Goal: Task Accomplishment & Management: Complete application form

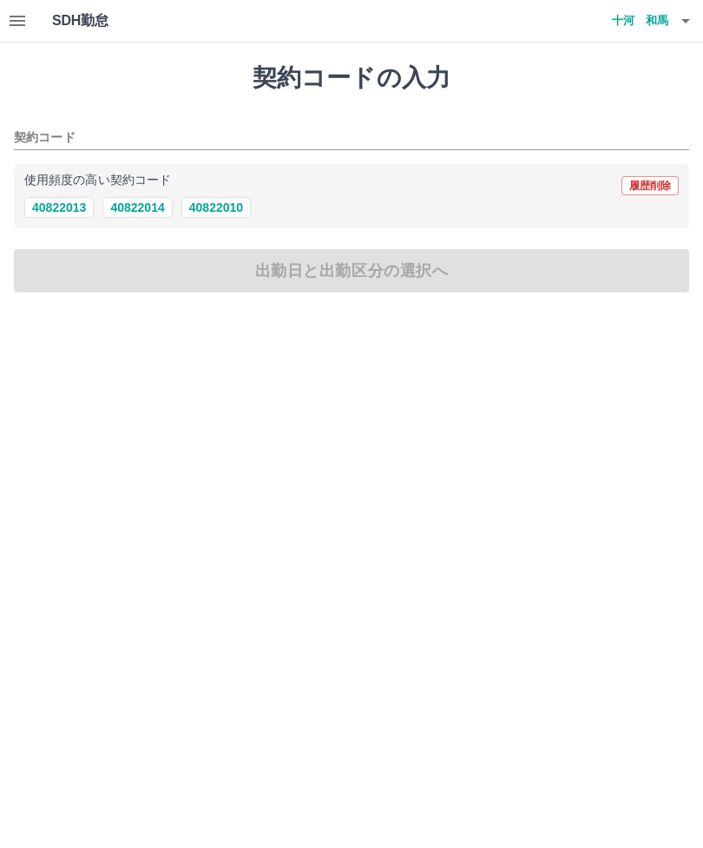
click at [676, 17] on icon "button" at bounding box center [686, 20] width 21 height 21
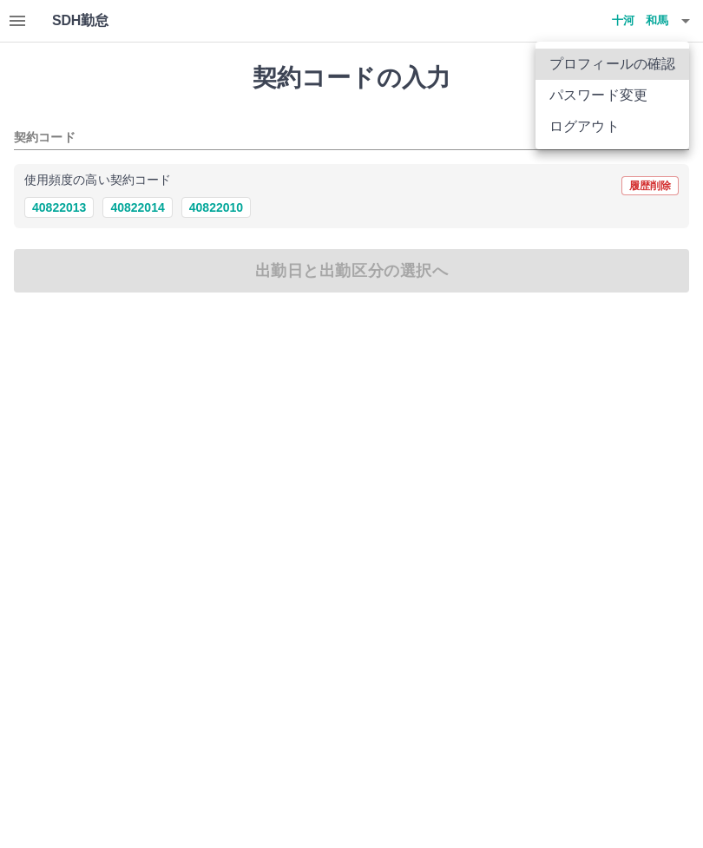
click at [612, 124] on li "ログアウト" at bounding box center [613, 126] width 154 height 31
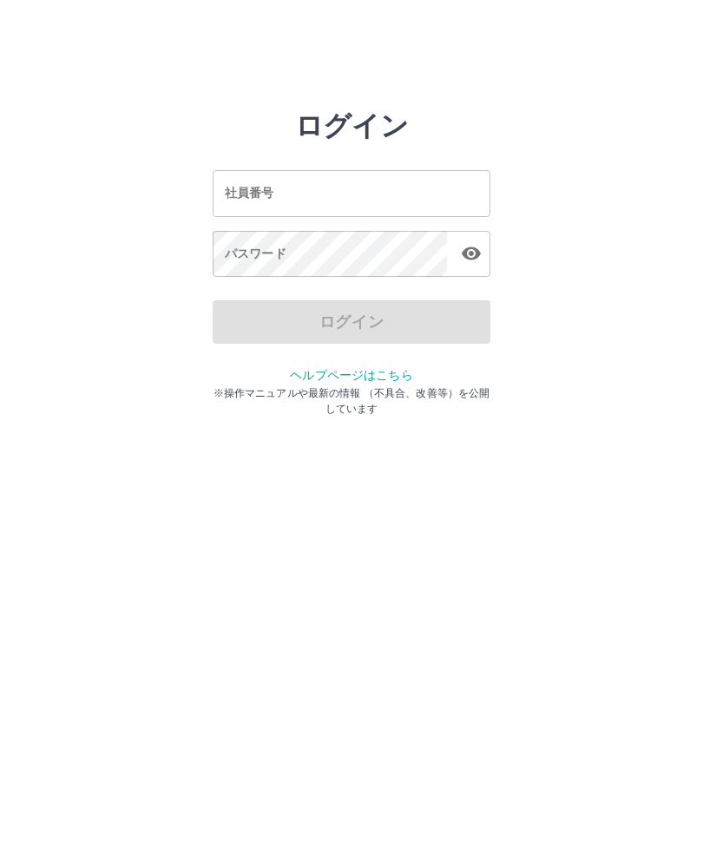
click at [263, 196] on div "社員番号 社員番号" at bounding box center [352, 193] width 278 height 46
type input "*******"
click at [244, 258] on div "パスワード パスワード" at bounding box center [352, 255] width 278 height 49
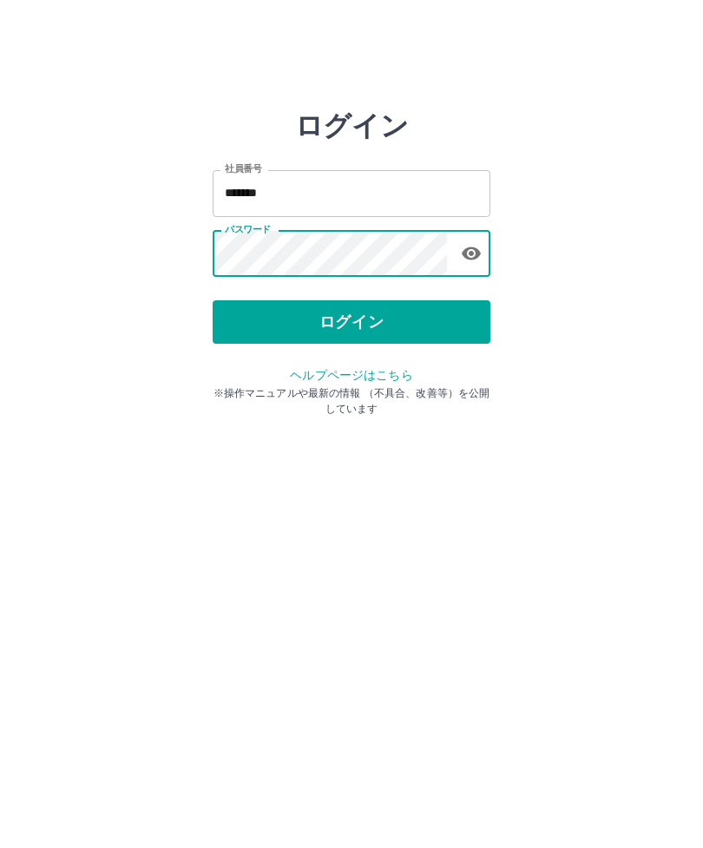
click at [369, 321] on button "ログイン" at bounding box center [352, 321] width 278 height 43
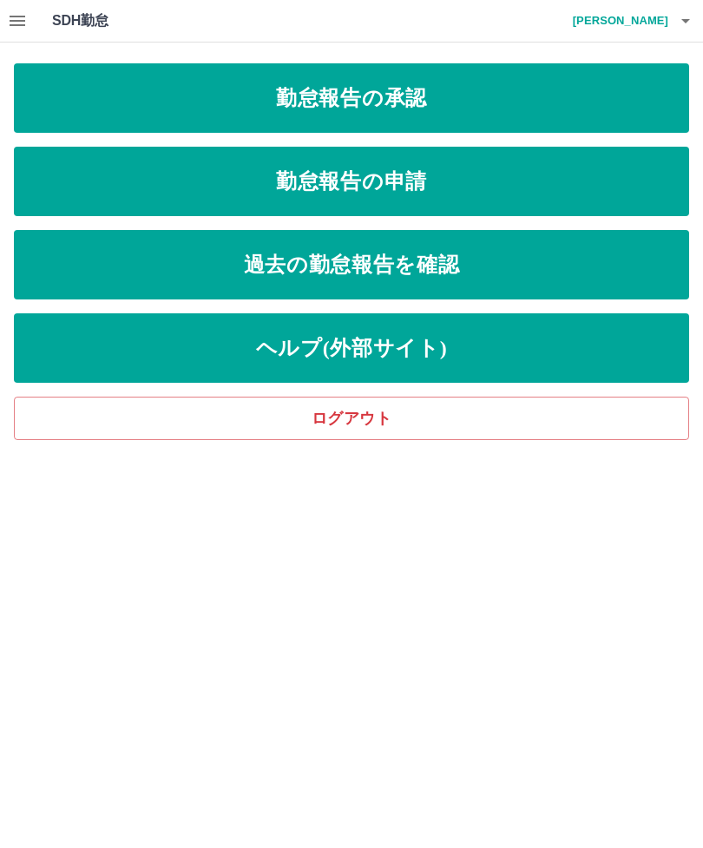
click at [382, 181] on link "勤怠報告の申請" at bounding box center [352, 181] width 676 height 69
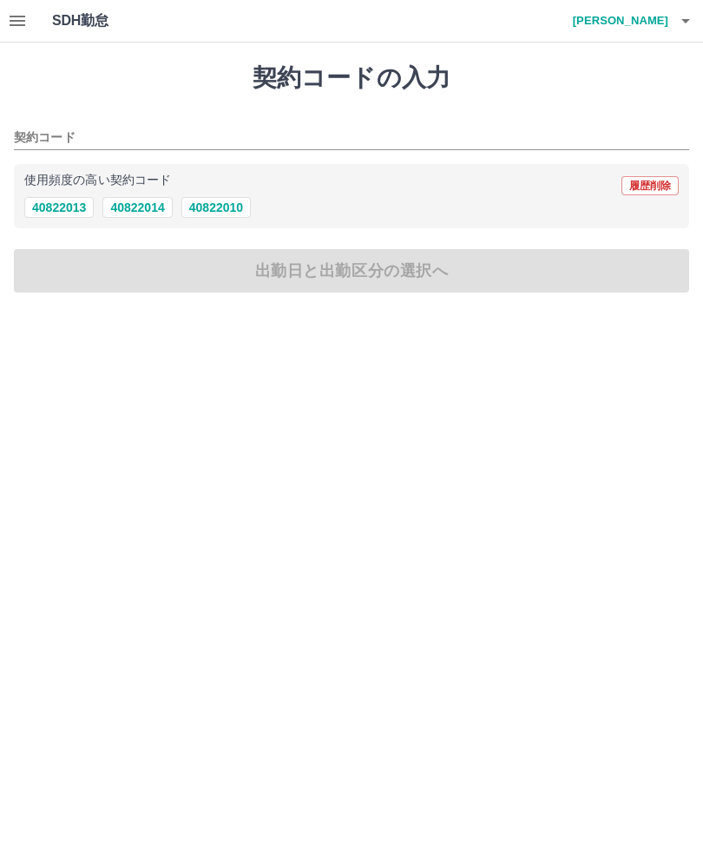
click at [232, 210] on button "40822010" at bounding box center [215, 207] width 69 height 21
type input "********"
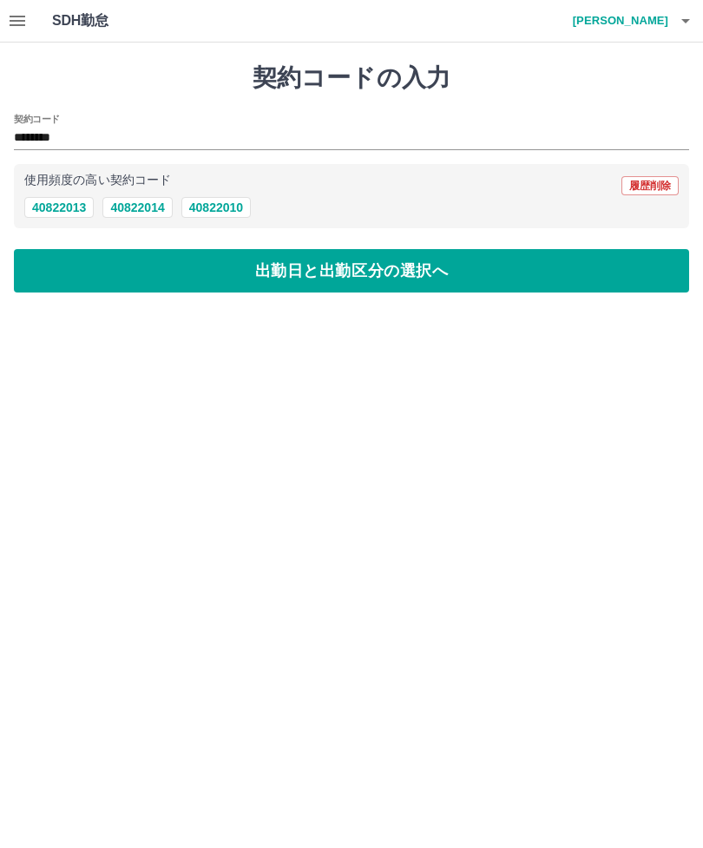
click at [323, 271] on button "出勤日と出勤区分の選択へ" at bounding box center [352, 270] width 676 height 43
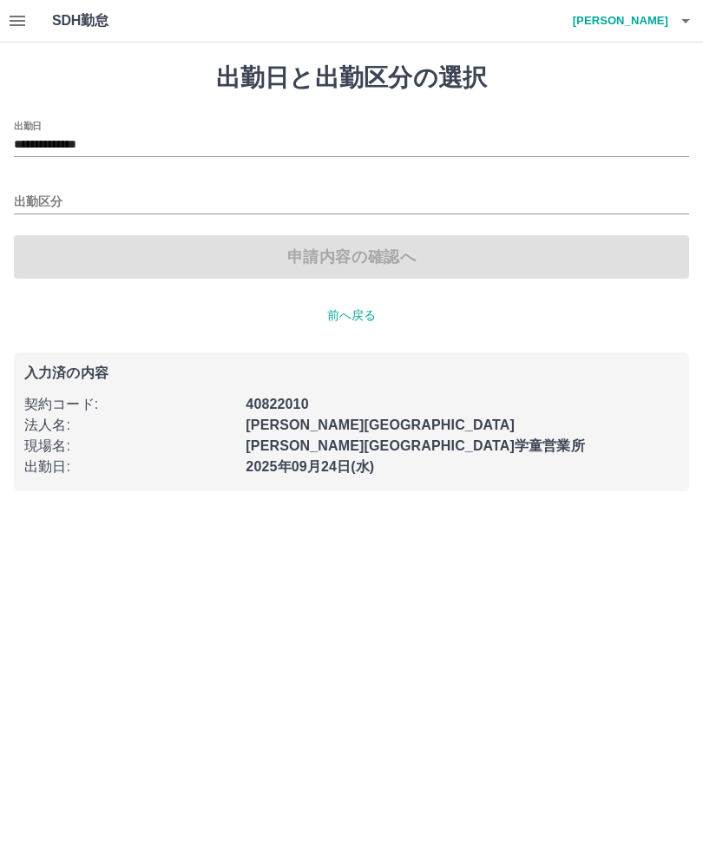
click at [57, 197] on input "出勤区分" at bounding box center [352, 203] width 676 height 22
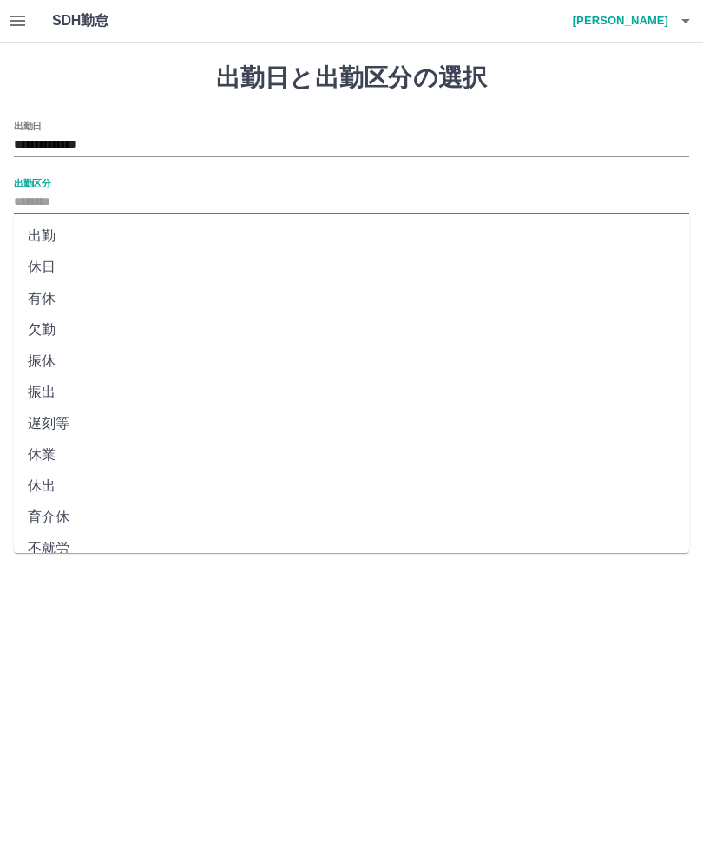
click at [50, 227] on li "出勤" at bounding box center [352, 236] width 676 height 31
type input "**"
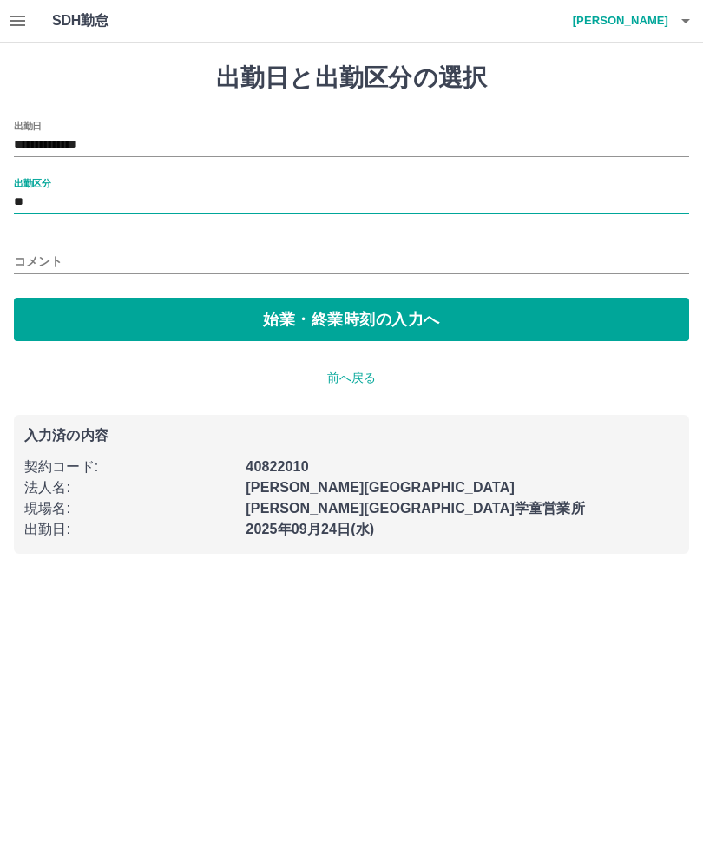
click at [334, 313] on button "始業・終業時刻の入力へ" at bounding box center [352, 319] width 676 height 43
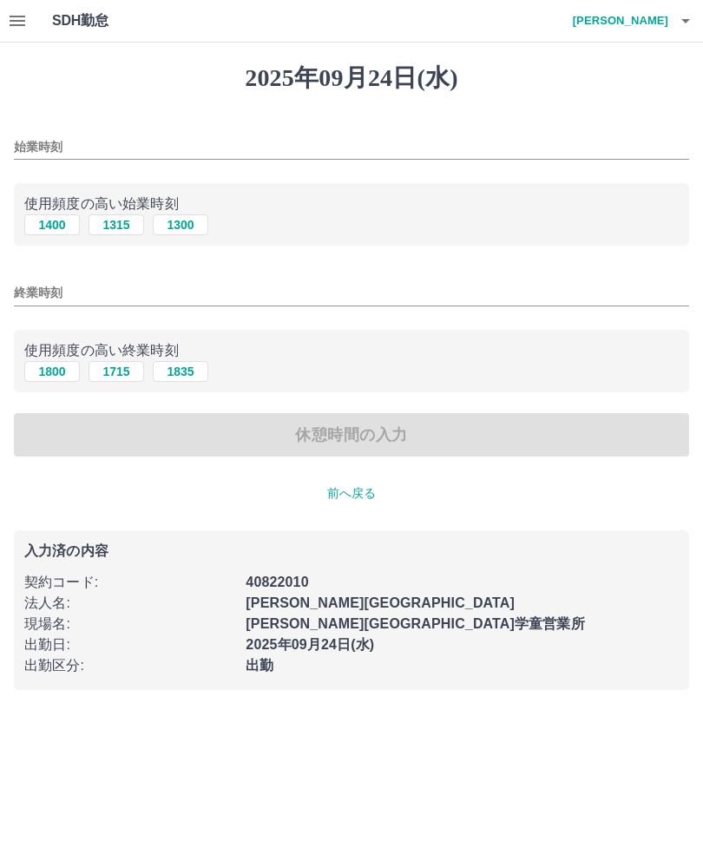
click at [193, 221] on button "1300" at bounding box center [181, 224] width 56 height 21
type input "****"
click at [54, 287] on input "終業時刻" at bounding box center [352, 292] width 676 height 25
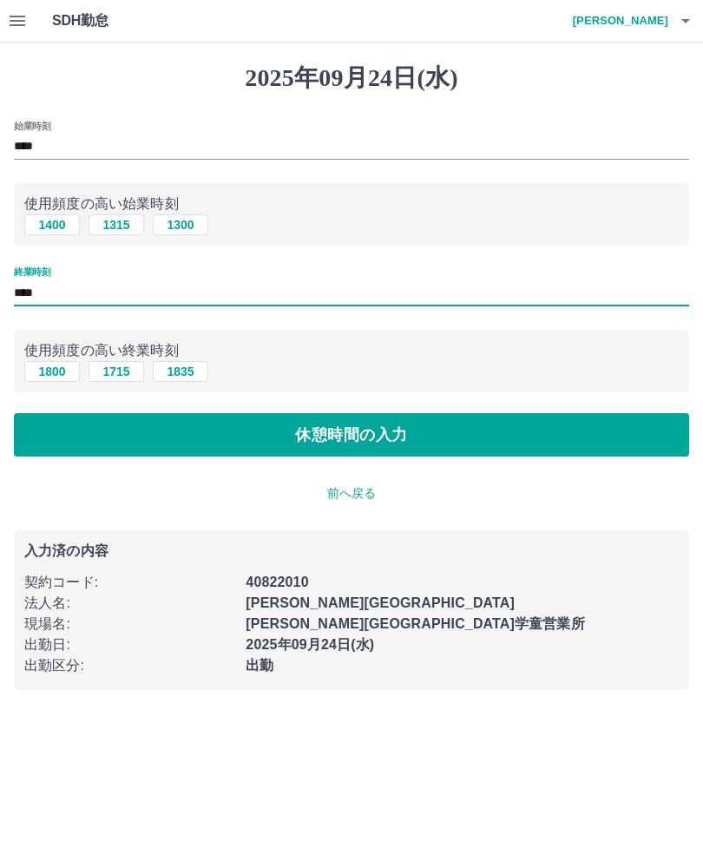
type input "****"
click at [329, 437] on button "休憩時間の入力" at bounding box center [352, 434] width 676 height 43
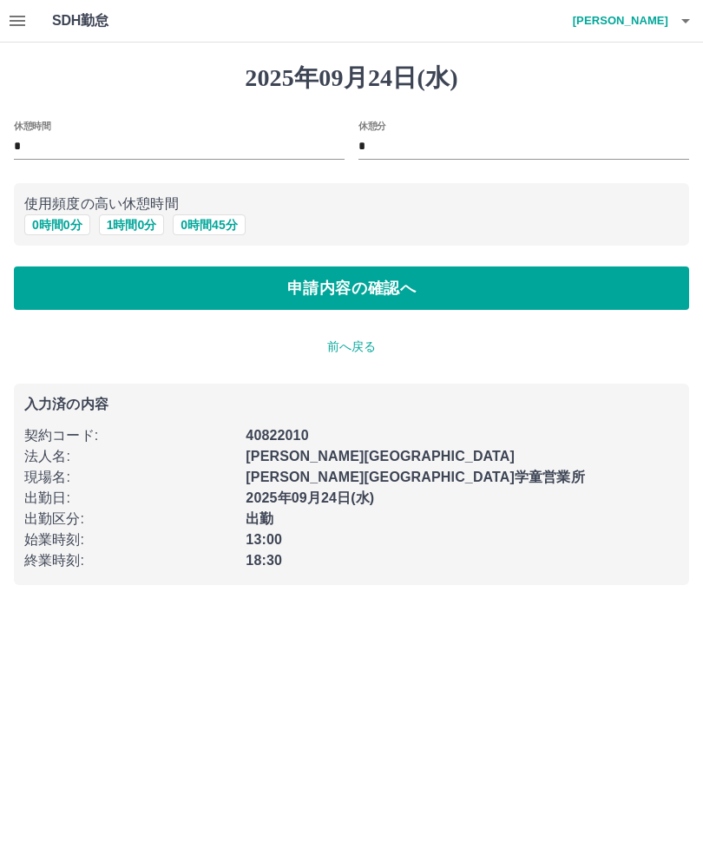
click at [61, 221] on button "0 時間 0 分" at bounding box center [57, 224] width 66 height 21
click at [258, 280] on button "申請内容の確認へ" at bounding box center [352, 288] width 676 height 43
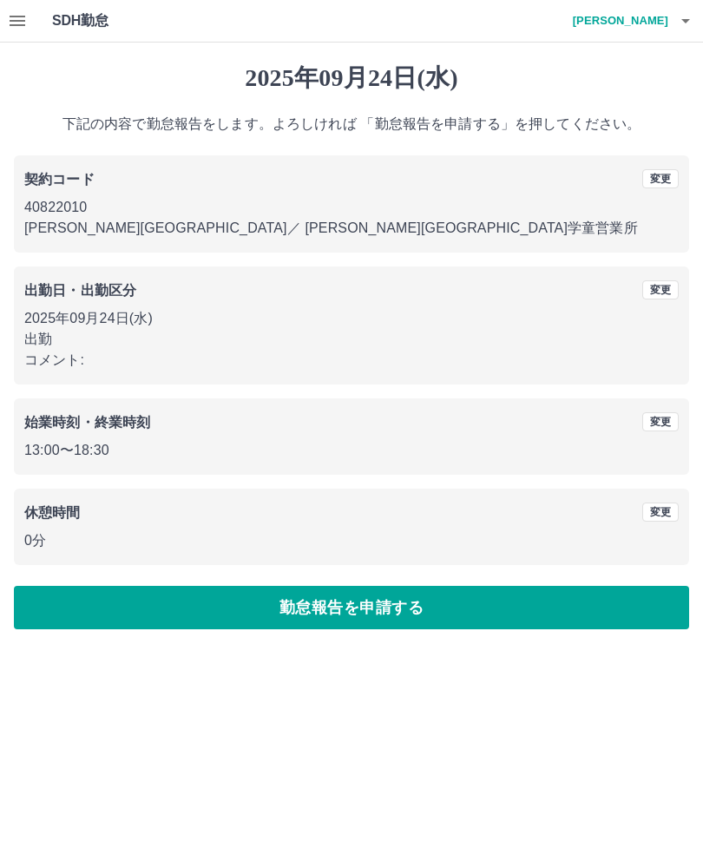
click at [361, 617] on button "勤怠報告を申請する" at bounding box center [352, 607] width 676 height 43
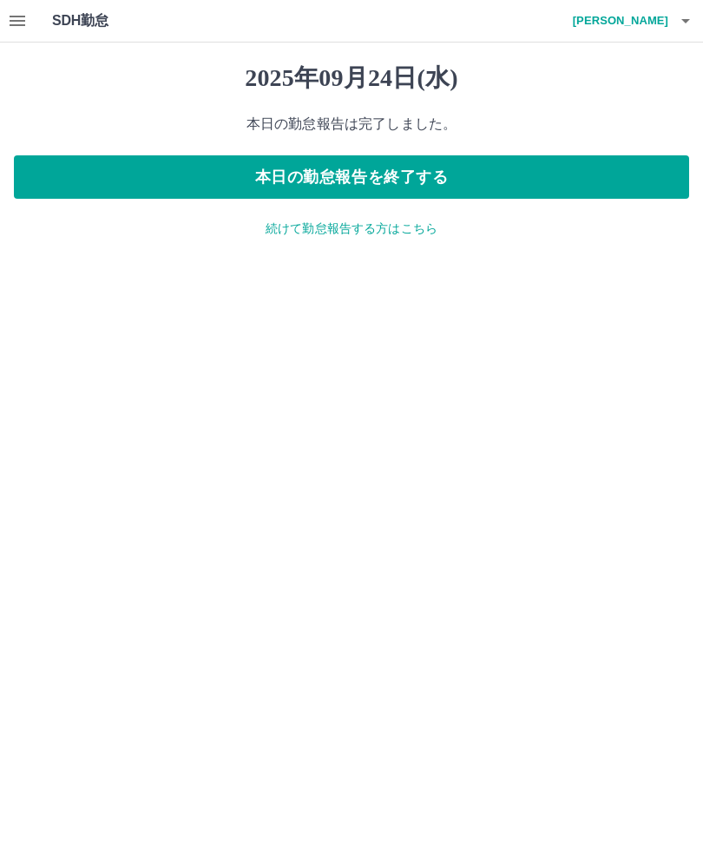
click at [375, 163] on button "本日の勤怠報告を終了する" at bounding box center [352, 176] width 676 height 43
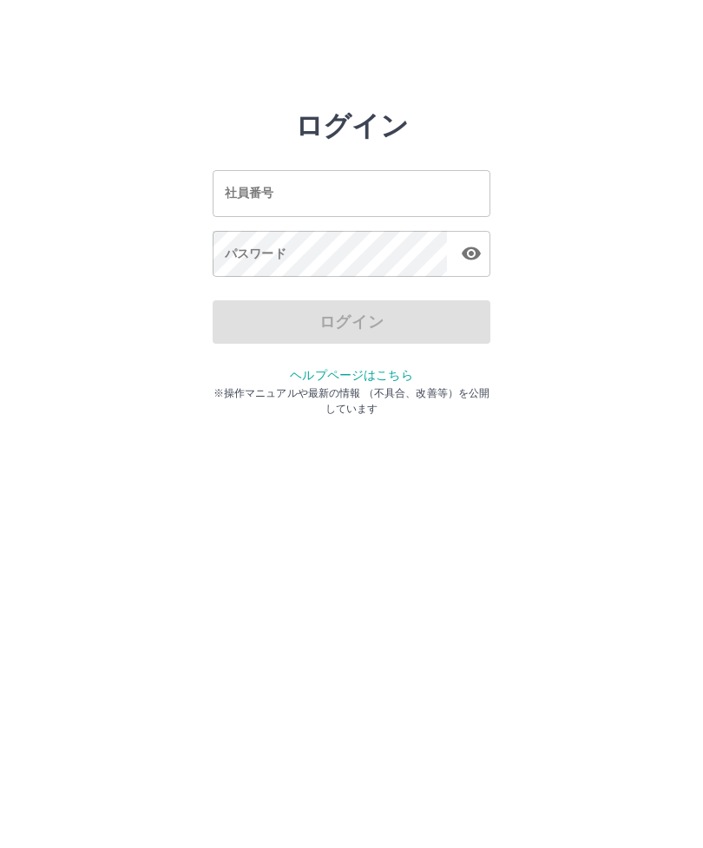
click at [262, 194] on div "社員番号 社員番号" at bounding box center [352, 193] width 278 height 46
type input "*******"
click at [246, 254] on div "パスワード パスワード" at bounding box center [352, 255] width 278 height 49
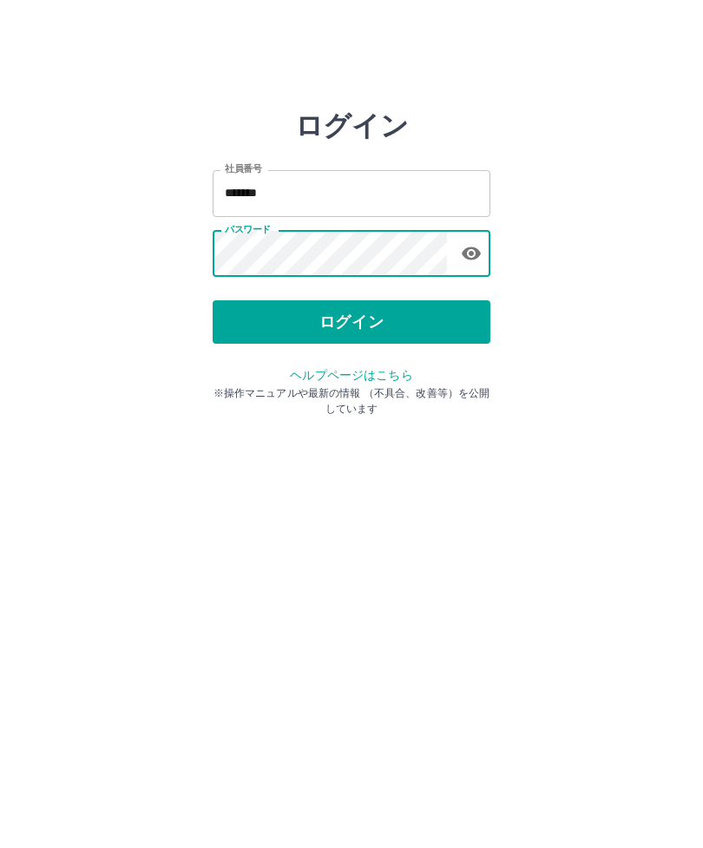
click at [362, 328] on button "ログイン" at bounding box center [352, 321] width 278 height 43
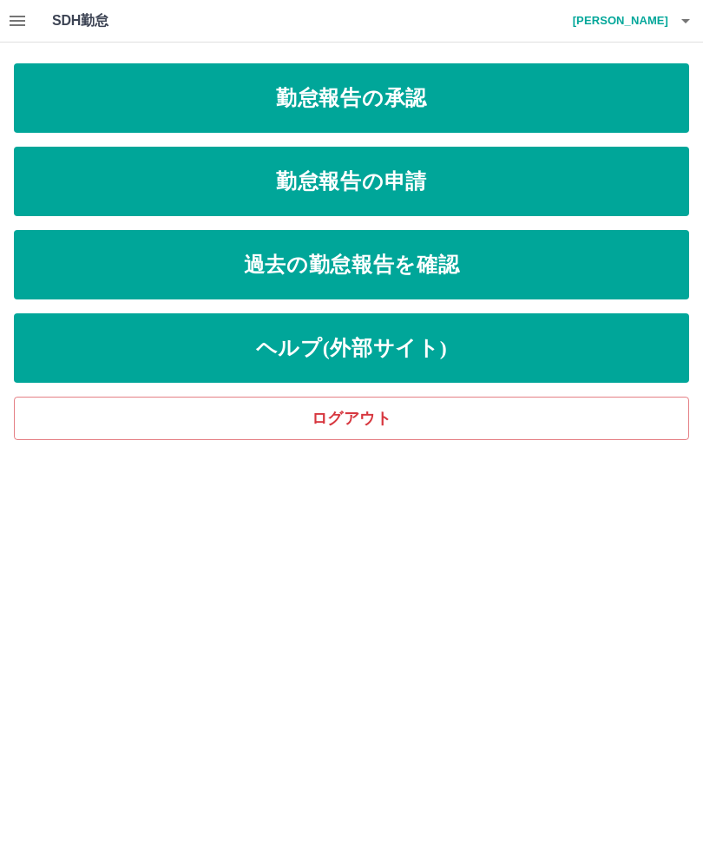
click at [402, 93] on link "勤怠報告の承認" at bounding box center [352, 97] width 676 height 69
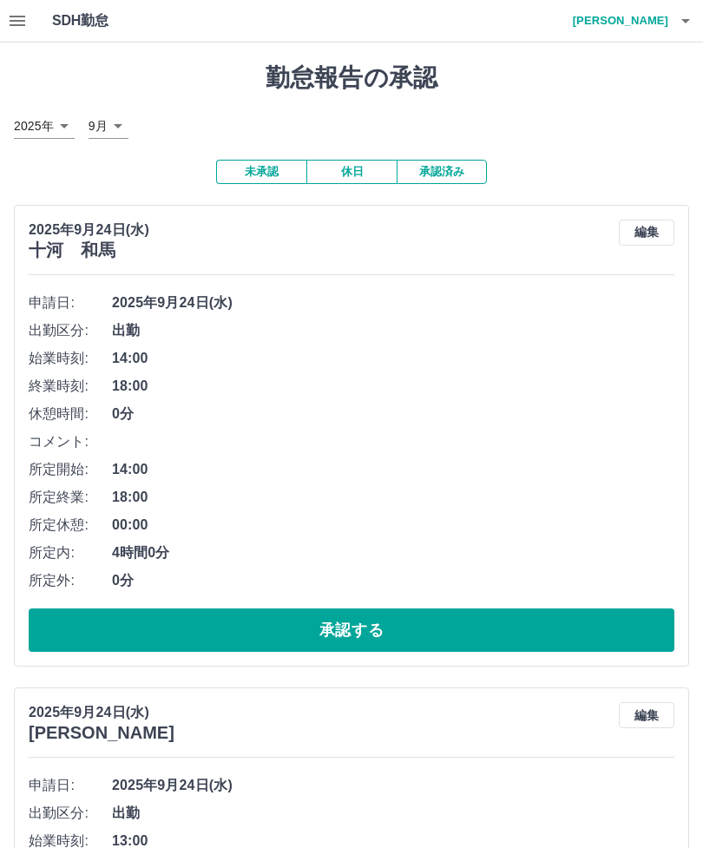
click at [370, 615] on button "承認する" at bounding box center [352, 630] width 646 height 43
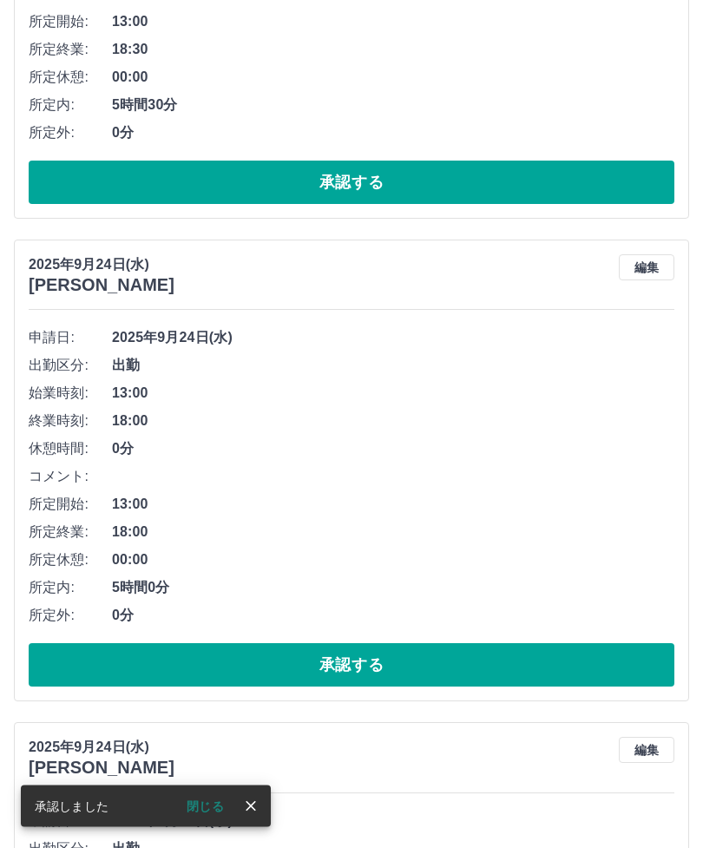
click at [384, 656] on button "承認する" at bounding box center [352, 665] width 646 height 43
click at [366, 660] on button "承認する" at bounding box center [352, 664] width 646 height 43
click at [451, 656] on button "承認する" at bounding box center [352, 664] width 646 height 43
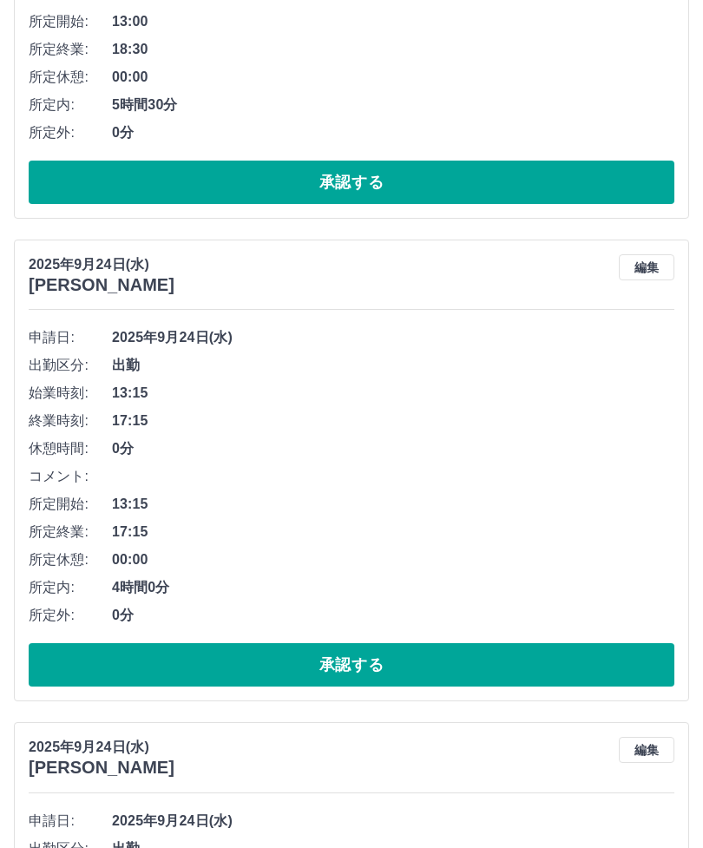
click at [382, 663] on button "承認する" at bounding box center [352, 664] width 646 height 43
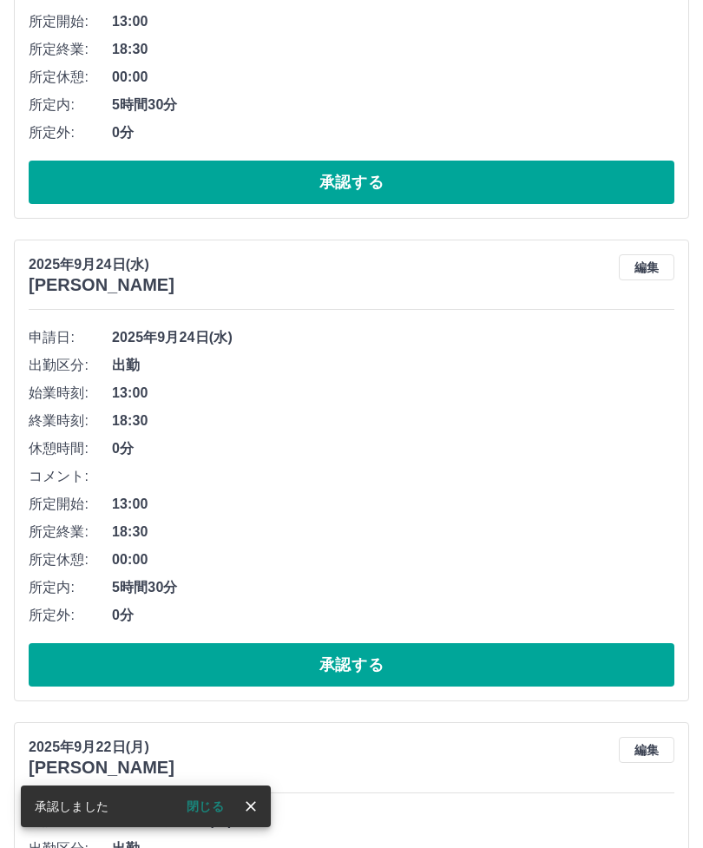
click at [362, 656] on button "承認する" at bounding box center [352, 664] width 646 height 43
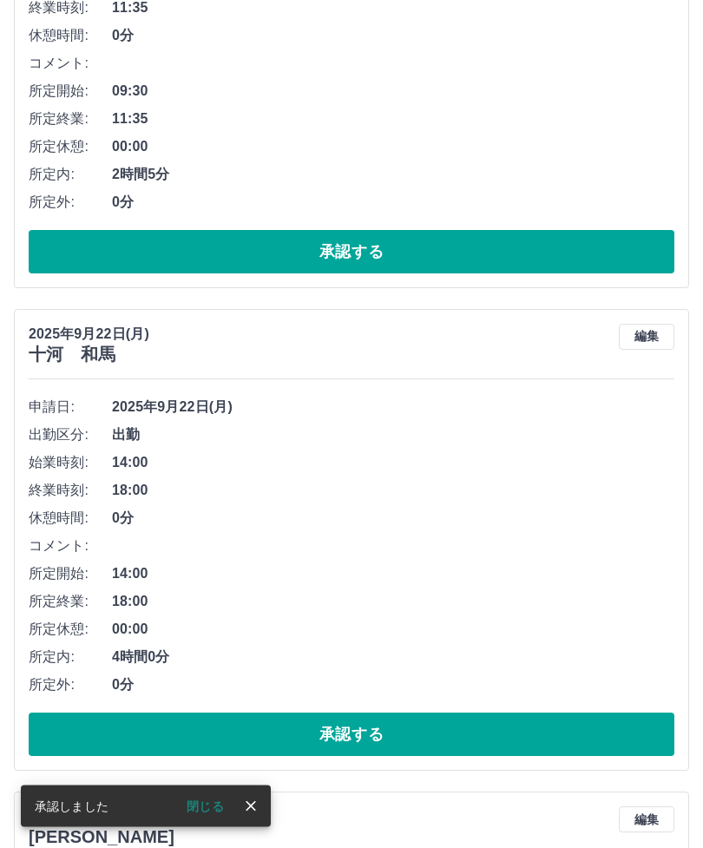
scroll to position [1345, 0]
click at [366, 722] on button "承認する" at bounding box center [352, 734] width 646 height 43
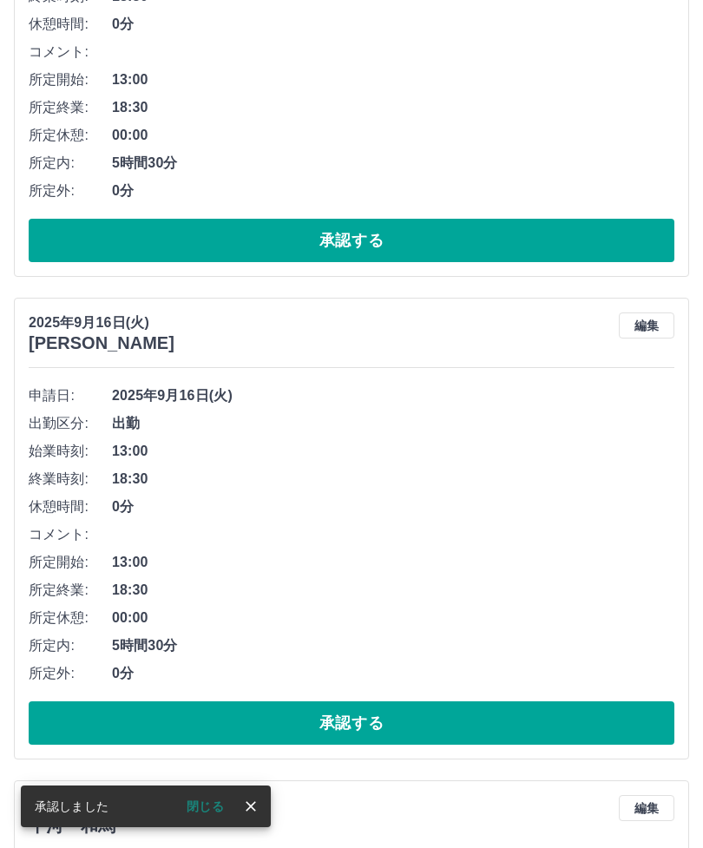
scroll to position [3287, 0]
click at [370, 708] on button "承認する" at bounding box center [352, 723] width 646 height 43
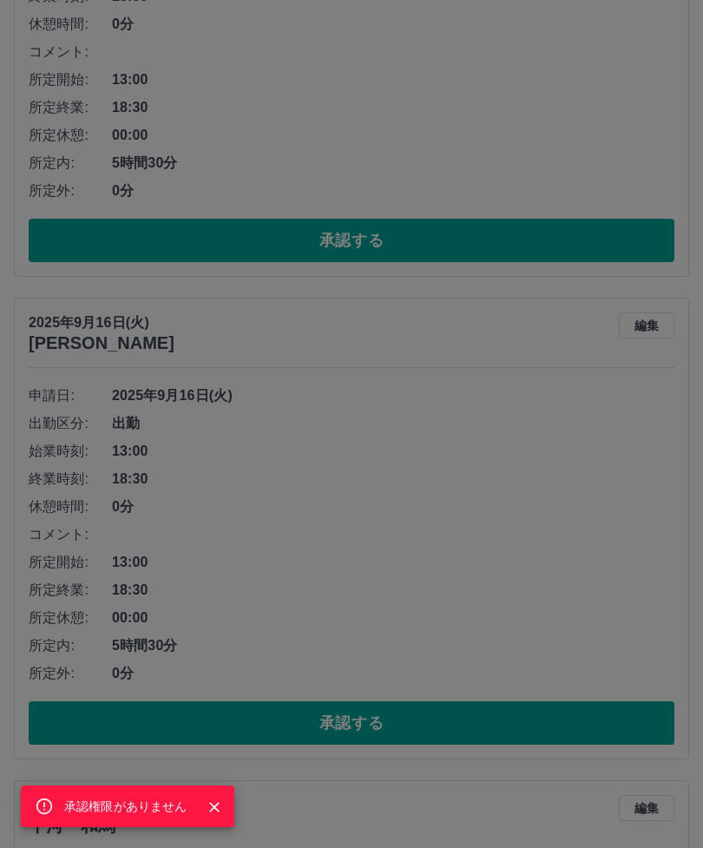
click at [214, 813] on icon "Close" at bounding box center [214, 807] width 10 height 10
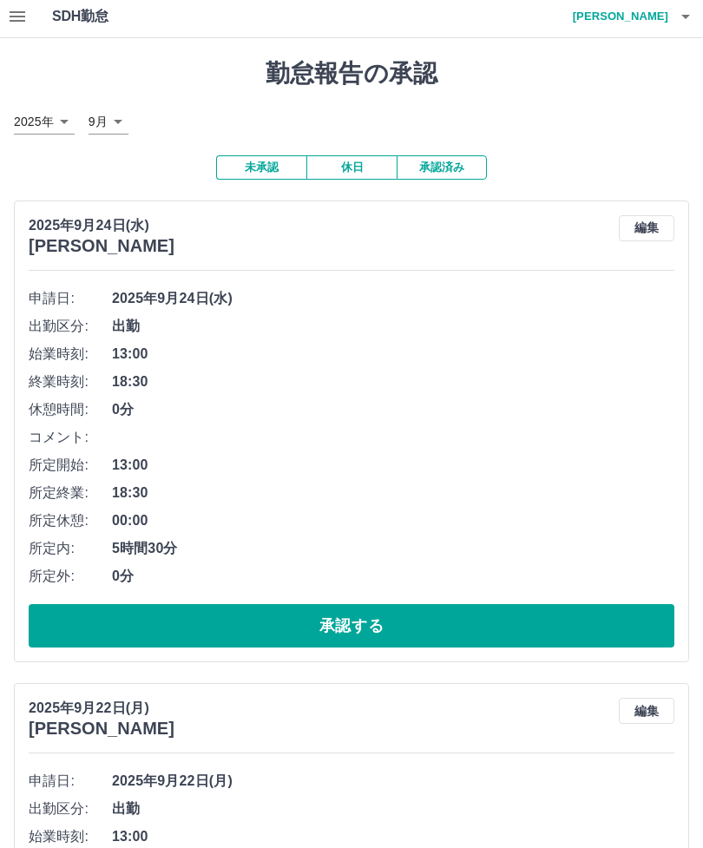
scroll to position [0, 0]
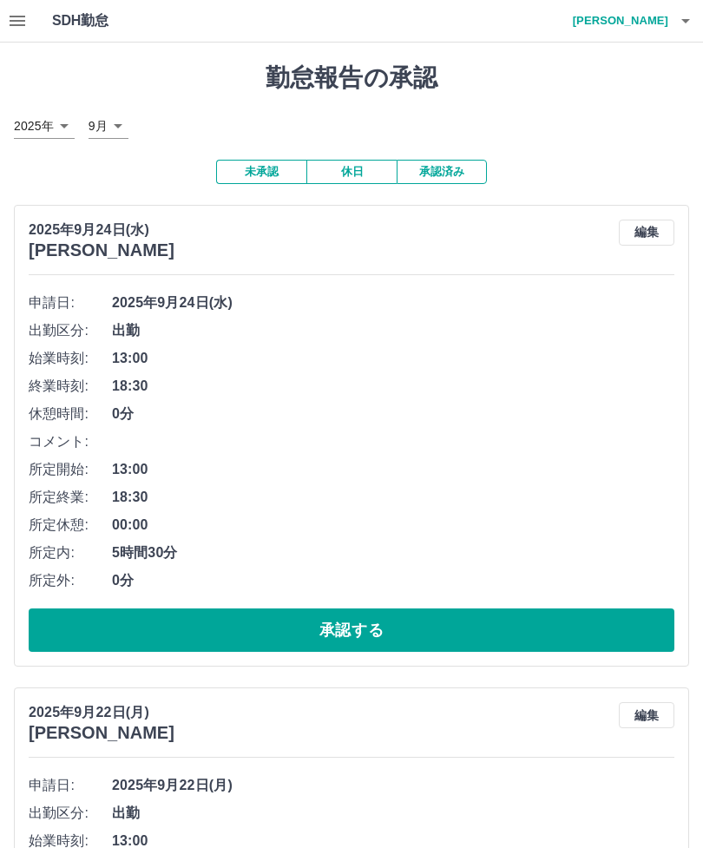
click at [702, 21] on button "button" at bounding box center [686, 21] width 35 height 42
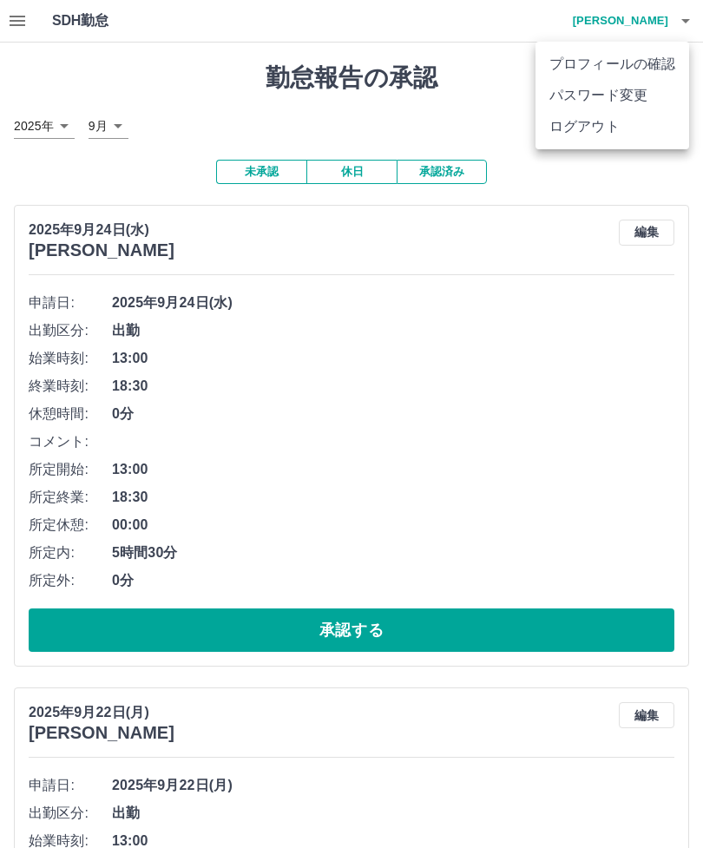
click at [593, 140] on li "ログアウト" at bounding box center [613, 126] width 154 height 31
